Goal: Task Accomplishment & Management: Manage account settings

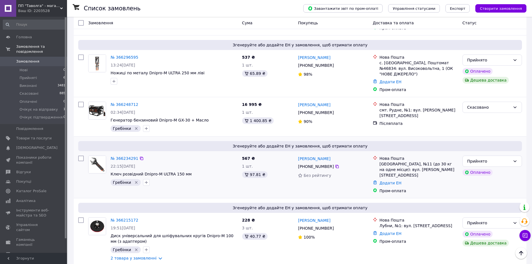
scroll to position [84, 0]
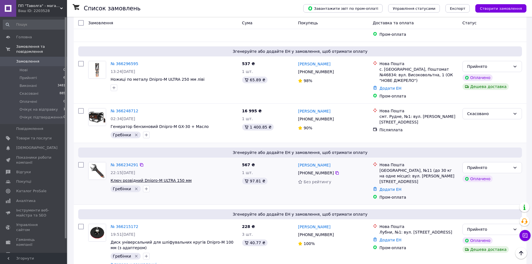
click at [166, 178] on span "Ключ розвідний Dnipro-M ULTRA 150 мм" at bounding box center [151, 180] width 81 height 4
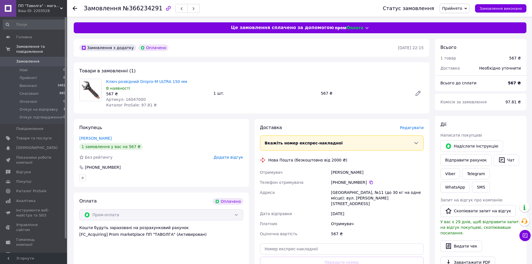
click at [416, 126] on span "Редагувати" at bounding box center [412, 127] width 24 height 4
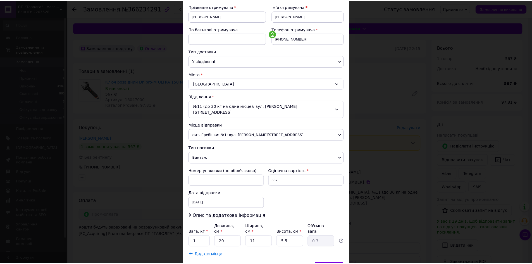
scroll to position [84, 0]
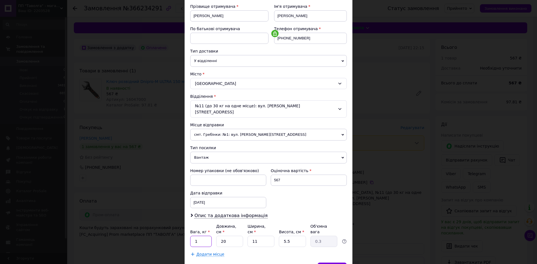
click at [207, 236] on input "1" at bounding box center [201, 241] width 22 height 11
type input "0.5"
click at [234, 236] on input "20" at bounding box center [229, 241] width 27 height 11
type input "2"
type input "0.1"
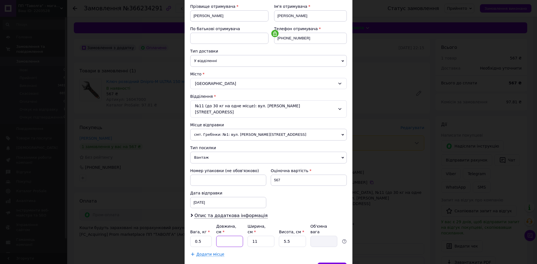
type input "1"
type input "0.1"
type input "16"
type input "0.24"
type input "16"
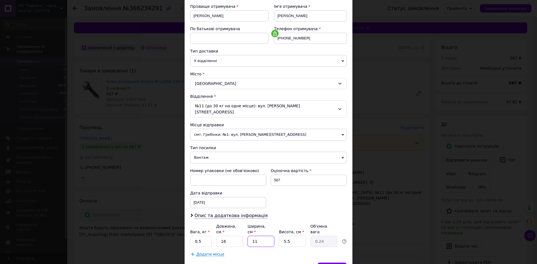
click at [269, 236] on input "11" at bounding box center [260, 241] width 27 height 11
type input "1"
type input "0.1"
type input "9"
type input "0.2"
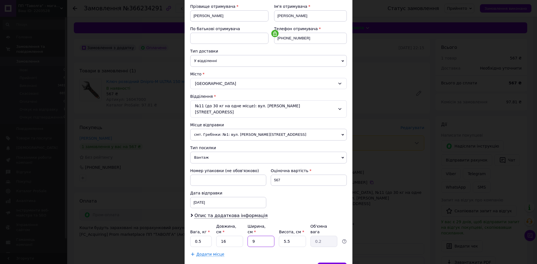
type input "9"
click at [303, 236] on input "5.5" at bounding box center [292, 241] width 27 height 11
type input "5."
type input "0.18"
type input "5"
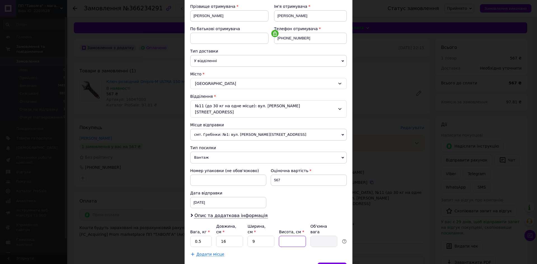
type input "2"
type input "0.1"
type input "2"
click at [333, 264] on span "Зберегти" at bounding box center [332, 268] width 18 height 4
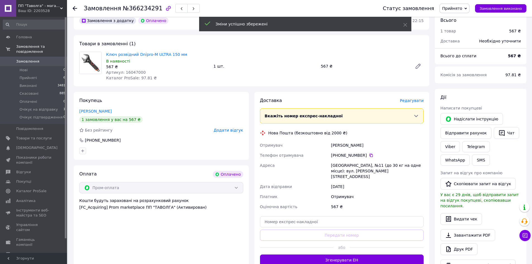
scroll to position [56, 0]
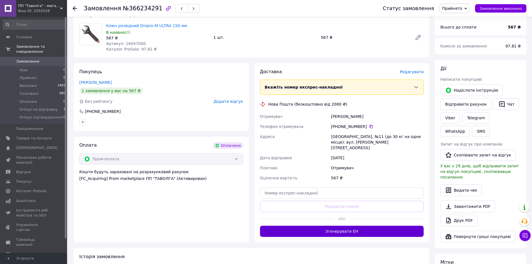
click at [373, 226] on button "Згенерувати ЕН" at bounding box center [342, 231] width 164 height 11
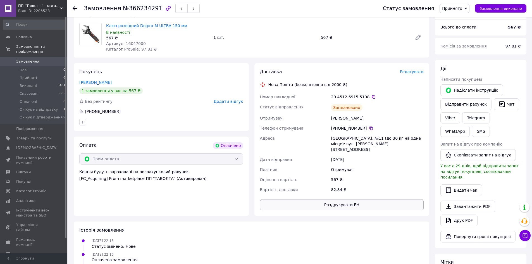
click at [322, 199] on button "Роздрукувати ЕН" at bounding box center [342, 204] width 164 height 11
drag, startPoint x: 332, startPoint y: 96, endPoint x: 365, endPoint y: 97, distance: 33.3
click at [365, 97] on div "20 4512 6915 5198" at bounding box center [377, 97] width 93 height 6
copy div "20 4512 6915 5198"
click at [74, 10] on use at bounding box center [75, 8] width 4 height 4
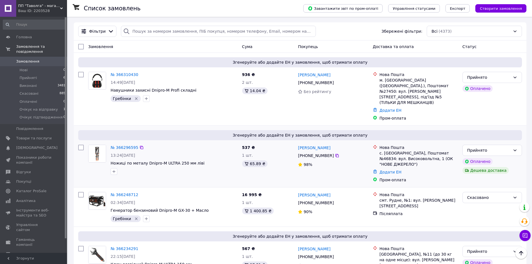
scroll to position [84, 0]
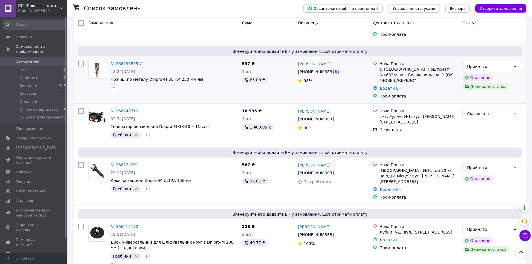
click at [189, 77] on span "Ножиці по металу Dnipro-M ULTRA 250 мм ліві" at bounding box center [158, 79] width 94 height 4
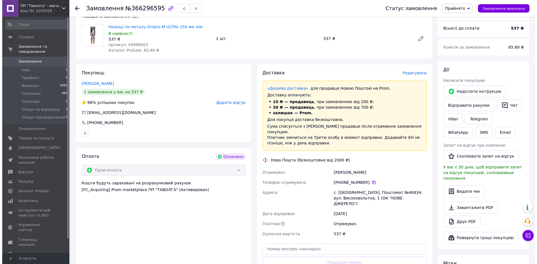
scroll to position [28, 0]
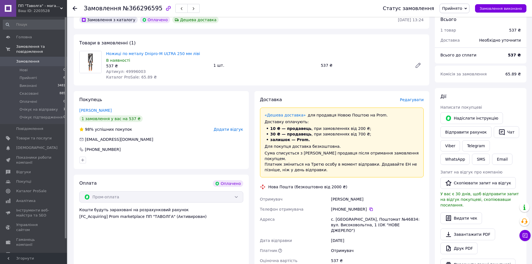
click at [406, 101] on span "Редагувати" at bounding box center [412, 100] width 24 height 4
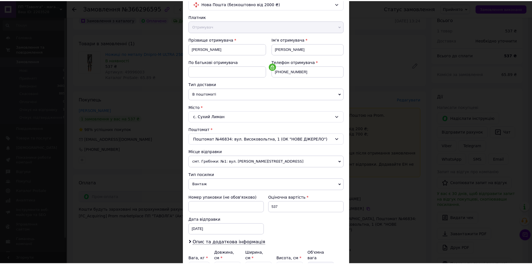
scroll to position [107, 0]
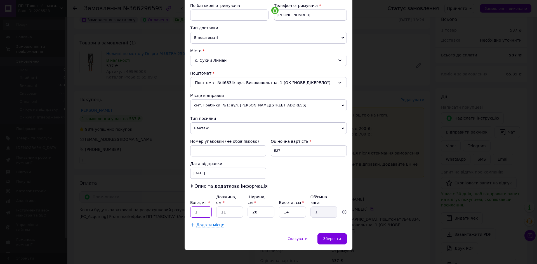
click at [205, 208] on input "1" at bounding box center [201, 212] width 22 height 11
type input "0.5"
click at [235, 207] on input "11" at bounding box center [229, 212] width 27 height 11
type input "1"
type input "0.1"
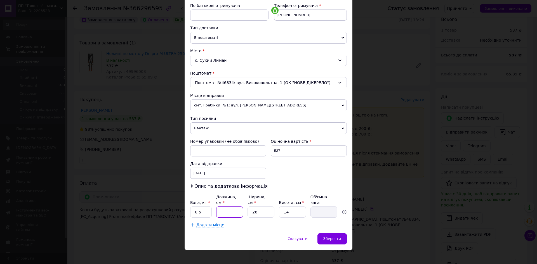
type input "3"
type input "0.27"
type input "30"
type input "2.73"
type input "30"
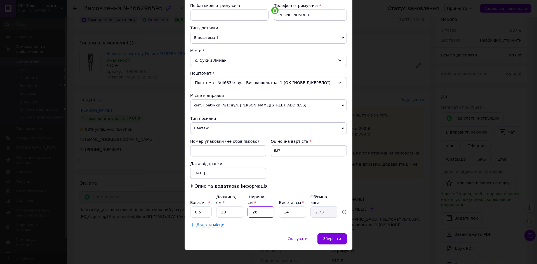
click at [262, 207] on input "26" at bounding box center [260, 212] width 27 height 11
type input "2"
type input "0.21"
type input "9"
type input "0.95"
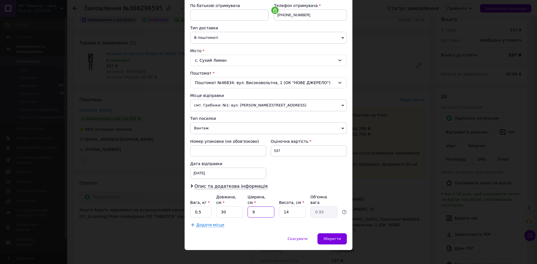
type input "9"
click at [297, 207] on input "14" at bounding box center [292, 212] width 27 height 11
type input "1"
type input "0.1"
type input "2"
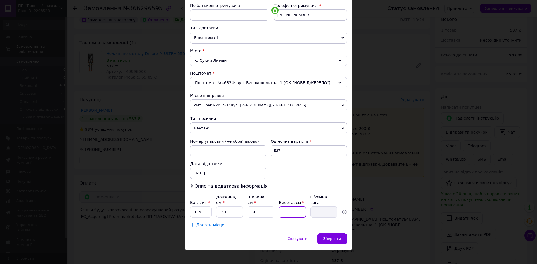
type input "0.14"
type input "2"
click at [329, 237] on span "Зберегти" at bounding box center [332, 239] width 18 height 4
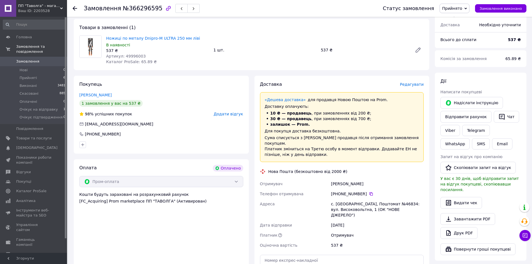
scroll to position [84, 0]
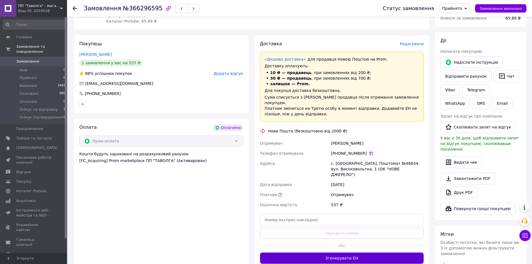
click at [347, 253] on button "Згенерувати ЕН" at bounding box center [342, 258] width 164 height 11
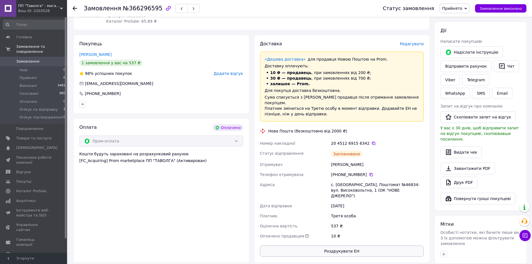
click at [350, 246] on button "Роздрукувати ЕН" at bounding box center [342, 251] width 164 height 11
drag, startPoint x: 331, startPoint y: 137, endPoint x: 364, endPoint y: 137, distance: 32.1
click at [364, 141] on div "20 4512 6915 6342" at bounding box center [377, 144] width 93 height 6
copy div "20 4512 6915 6342"
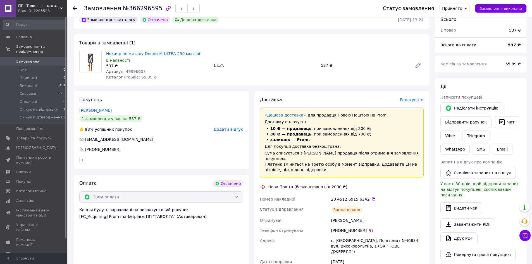
click at [76, 7] on icon at bounding box center [75, 8] width 4 height 4
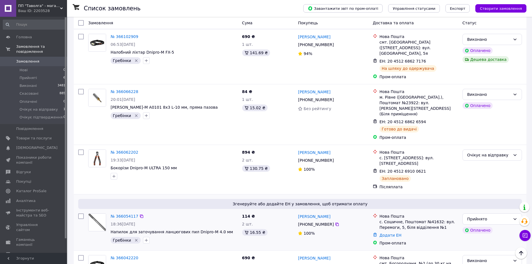
scroll to position [447, 0]
click at [183, 229] on span "Напилок для заточування ланцюгових пил Dnipro-M 4.0 мм" at bounding box center [172, 231] width 122 height 4
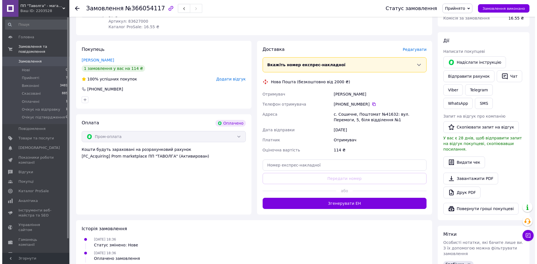
scroll to position [56, 0]
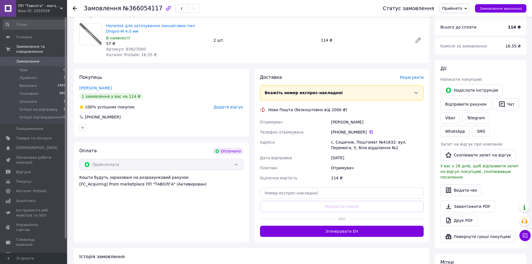
click at [412, 77] on span "Редагувати" at bounding box center [412, 77] width 24 height 4
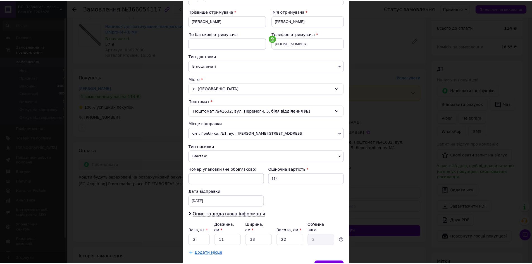
scroll to position [84, 0]
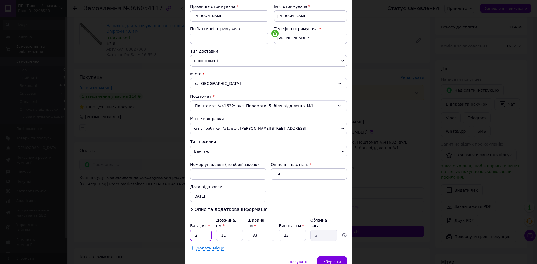
click at [206, 230] on input "2" at bounding box center [201, 235] width 22 height 11
type input "0.3"
click at [225, 230] on input "11" at bounding box center [229, 235] width 27 height 11
type input "1"
type input "0.18"
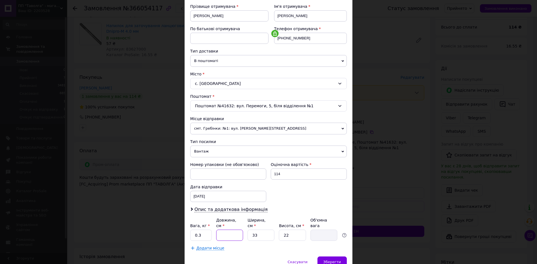
type input "2"
type input "0.36"
type input "27"
type input "4.9"
type input "27"
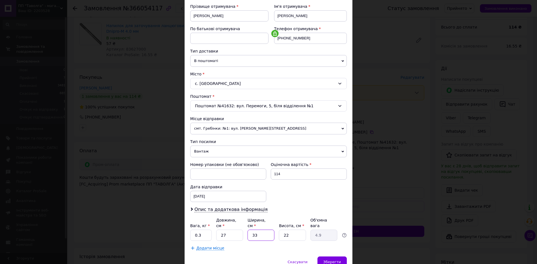
click at [257, 232] on input "33" at bounding box center [260, 235] width 27 height 11
type input "3"
type input "0.45"
type input "5"
type input "0.74"
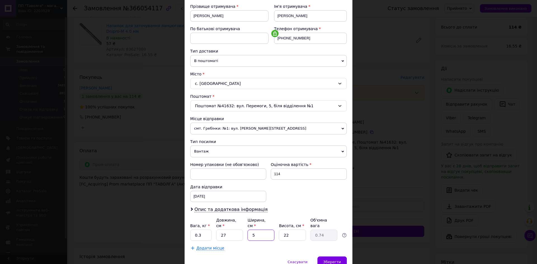
type input "5"
click at [302, 230] on input "22" at bounding box center [292, 235] width 27 height 11
type input "2"
type input "0.1"
type input "1"
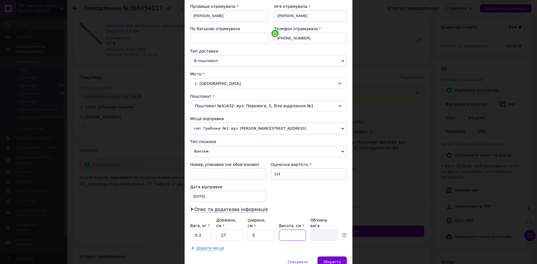
type input "0.1"
type input "1"
click at [330, 260] on span "Зберегти" at bounding box center [332, 262] width 18 height 4
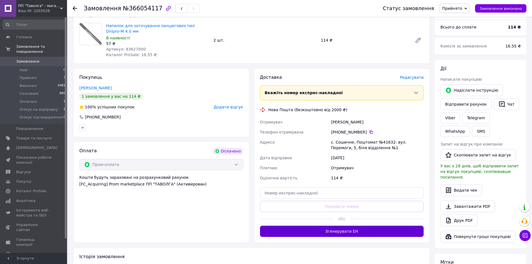
click at [360, 230] on button "Згенерувати ЕН" at bounding box center [342, 231] width 164 height 11
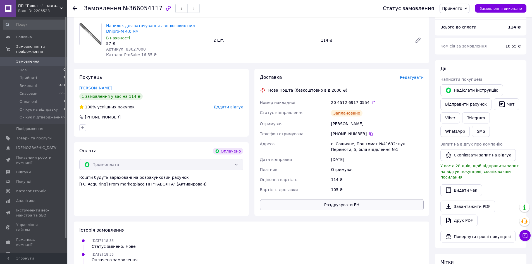
click at [328, 203] on button "Роздрукувати ЕН" at bounding box center [342, 204] width 164 height 11
drag, startPoint x: 331, startPoint y: 101, endPoint x: 364, endPoint y: 101, distance: 33.3
click at [364, 101] on div "20 4512 6917 0554" at bounding box center [377, 103] width 93 height 6
copy div "20 4512 6917 0554"
